Goal: Task Accomplishment & Management: Manage account settings

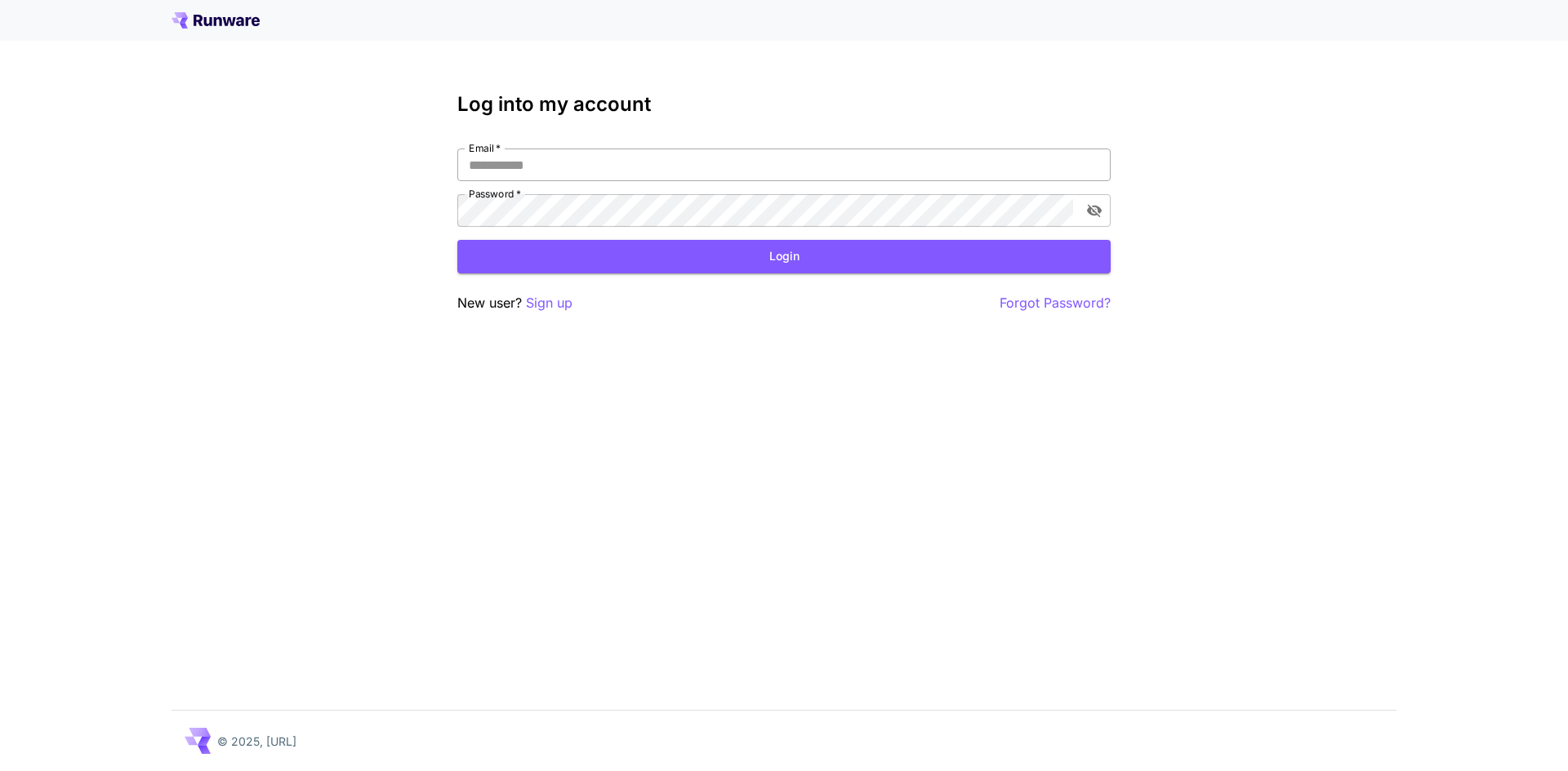
click at [611, 162] on input "Email   *" at bounding box center [783, 164] width 653 height 33
type input "**********"
click button "Login" at bounding box center [783, 257] width 653 height 34
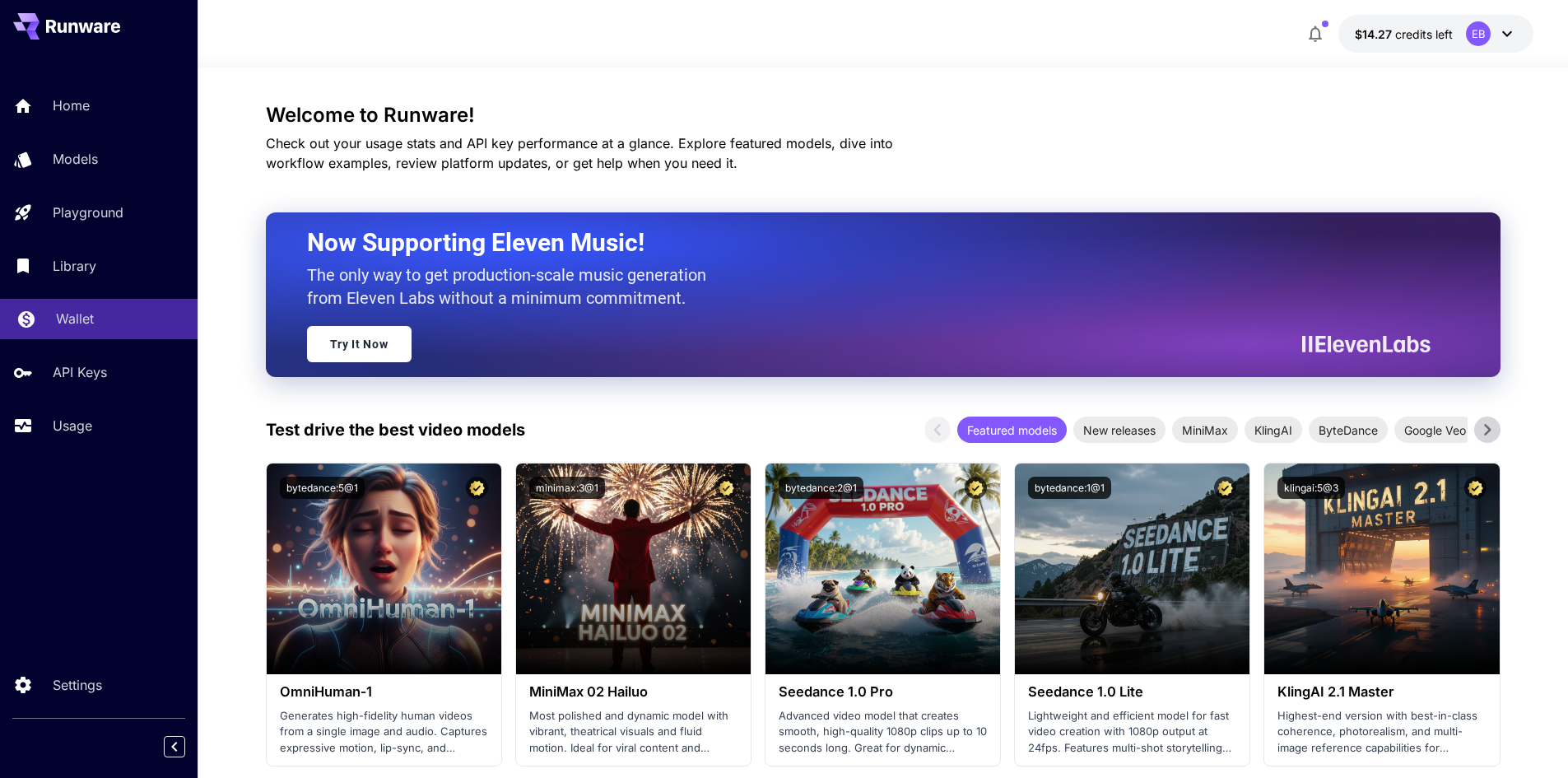
click at [106, 317] on div "Wallet" at bounding box center [120, 319] width 129 height 20
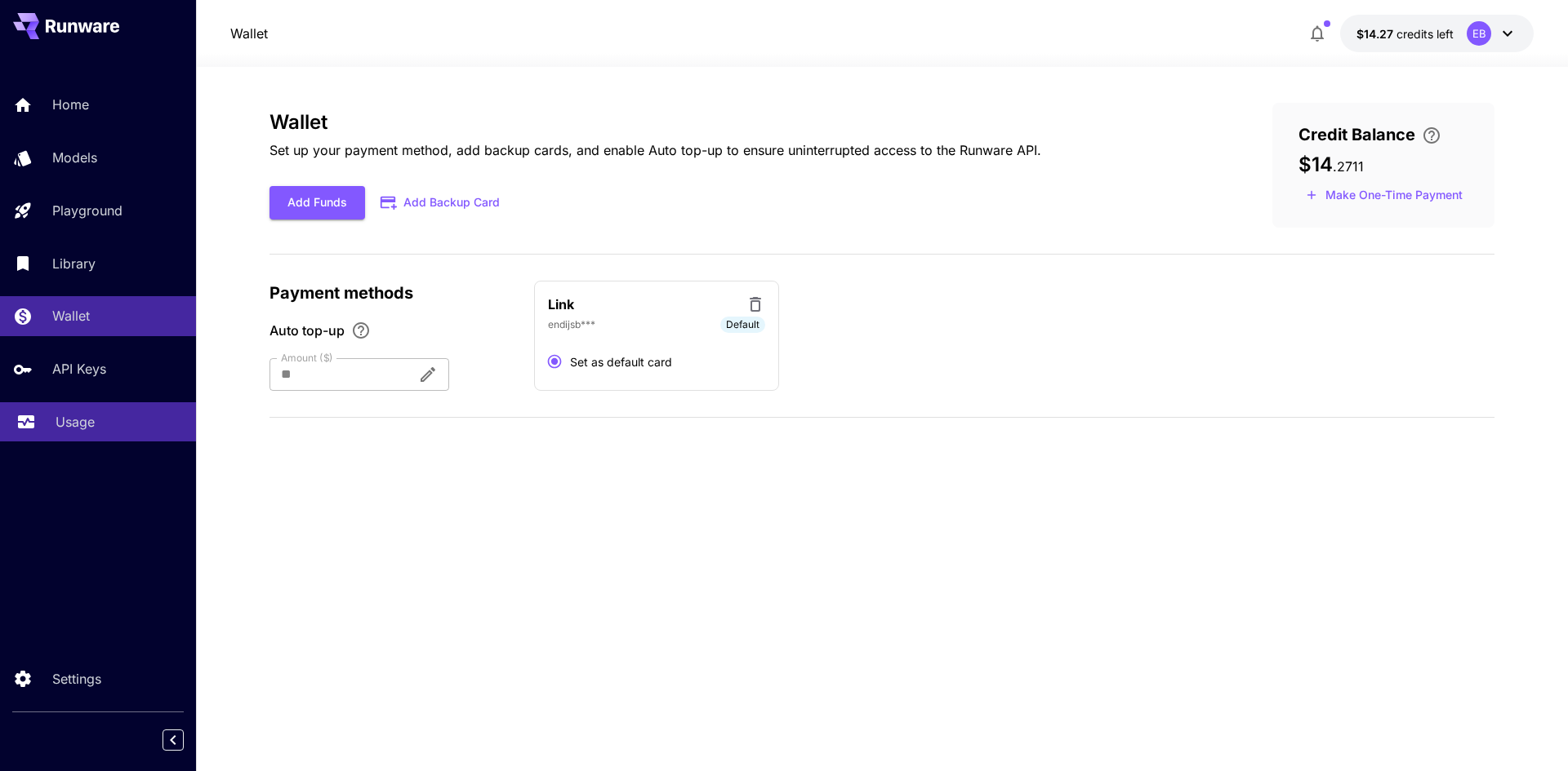
click at [102, 415] on div "Usage" at bounding box center [119, 422] width 128 height 20
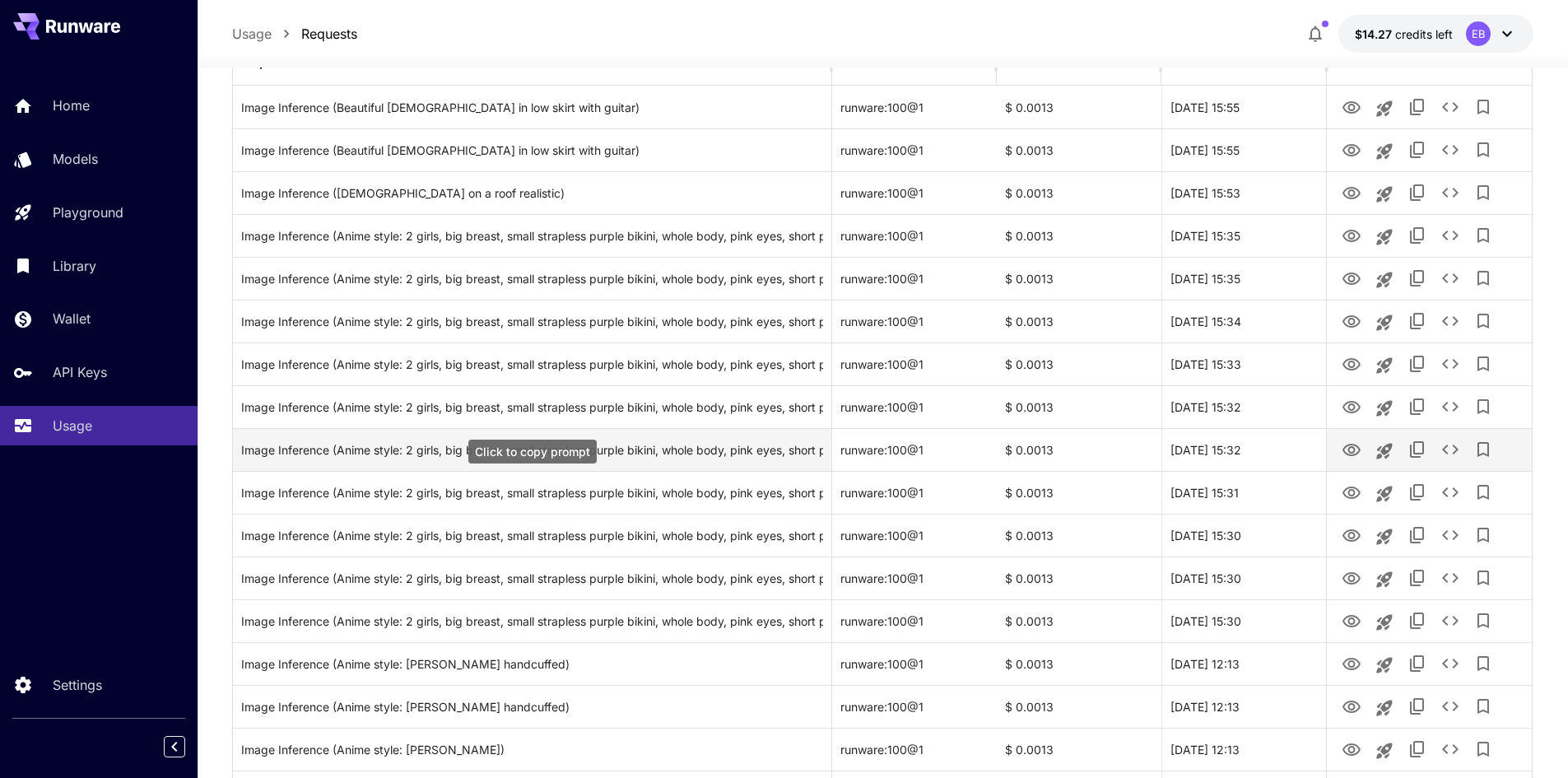
scroll to position [247, 0]
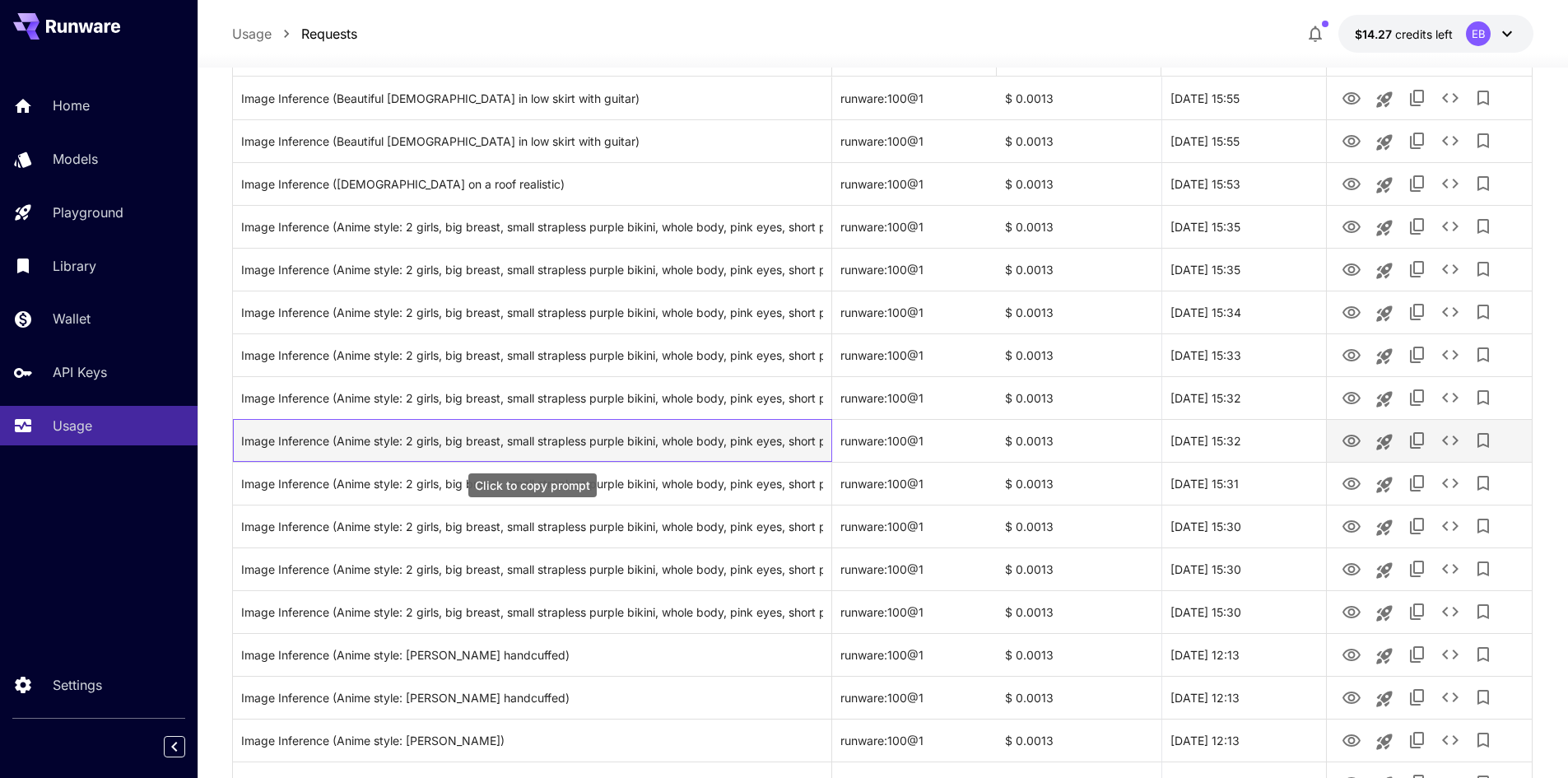
click at [598, 433] on div "Image Inference (Anime style: 2 girls, big breast, small strapless purple bikin…" at bounding box center [532, 441] width 582 height 42
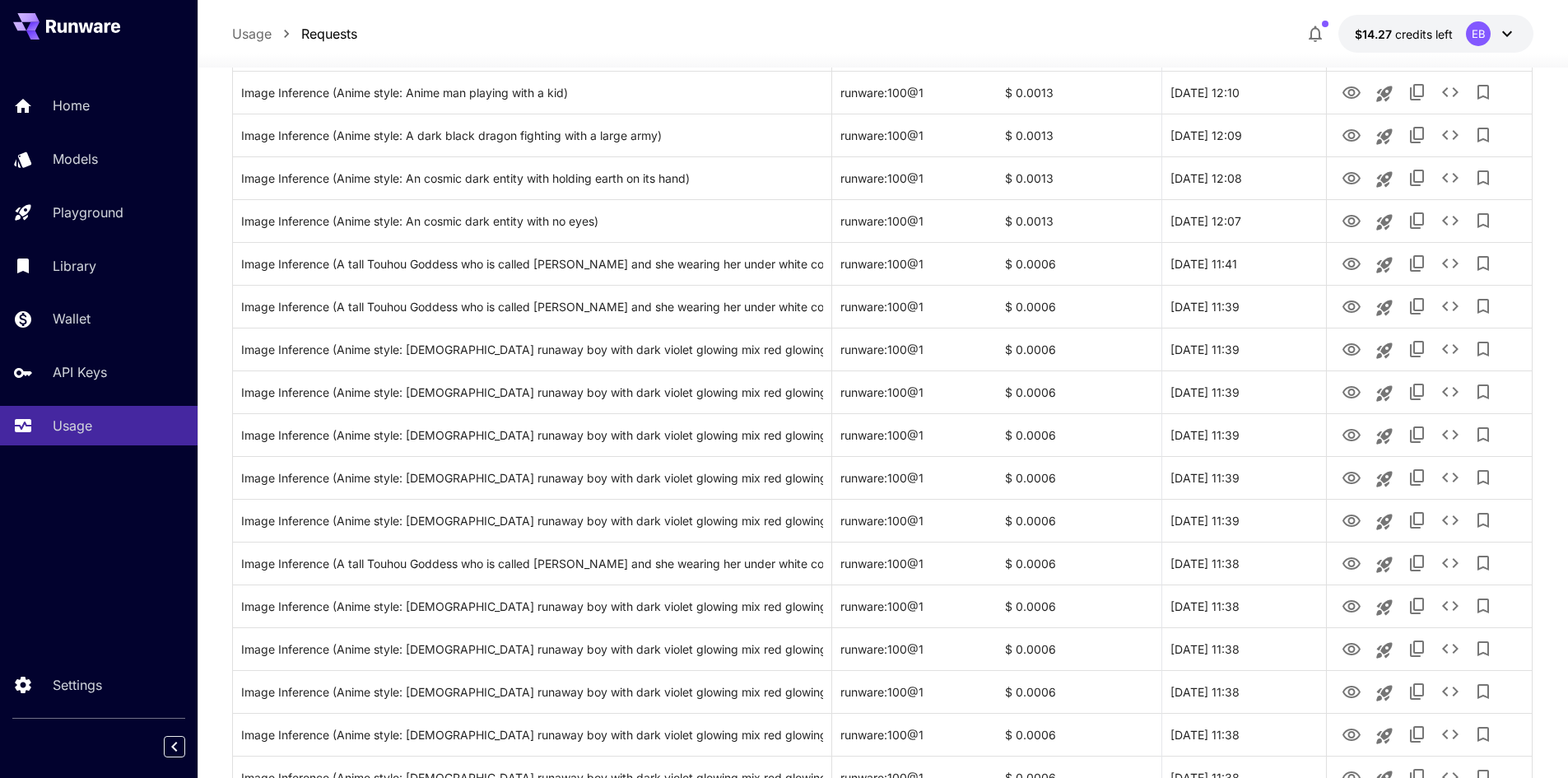
scroll to position [958, 0]
